Goal: Information Seeking & Learning: Learn about a topic

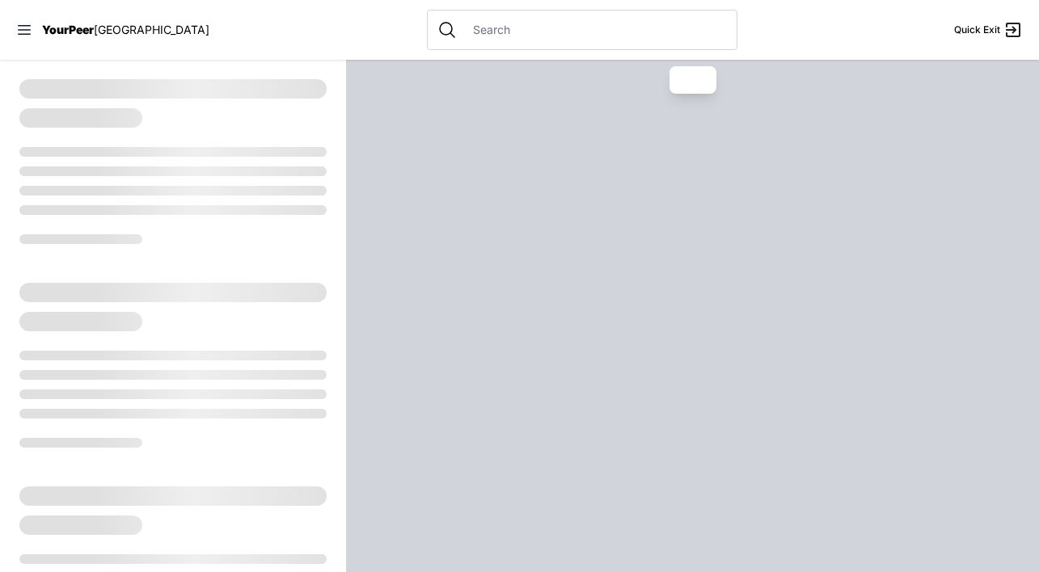
select select "recentlyUpdated"
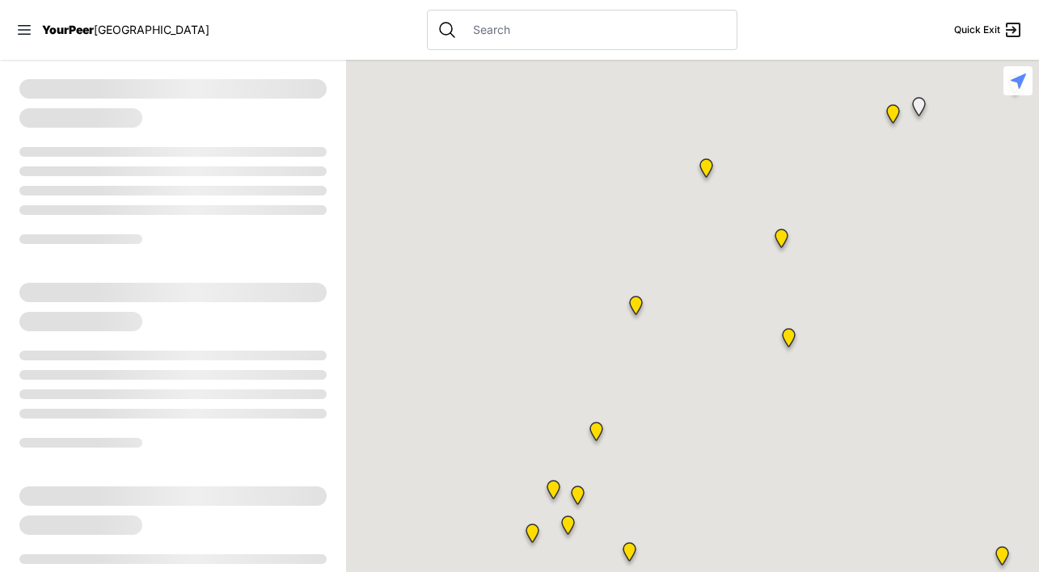
select select "recentlyUpdated"
